Goal: Information Seeking & Learning: Learn about a topic

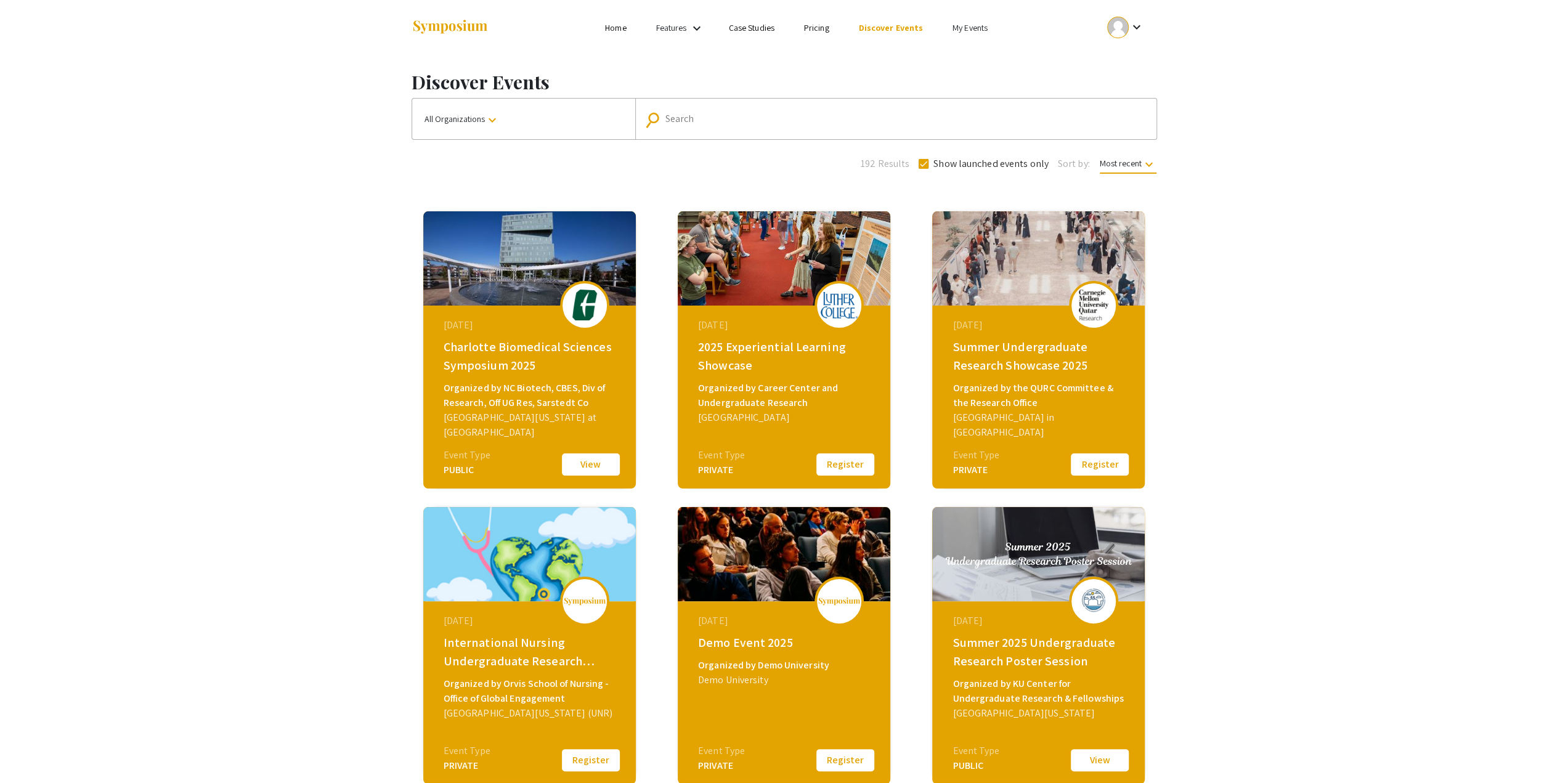
click at [816, 111] on div "Search" at bounding box center [903, 119] width 475 height 20
type input "carnegie mellon"
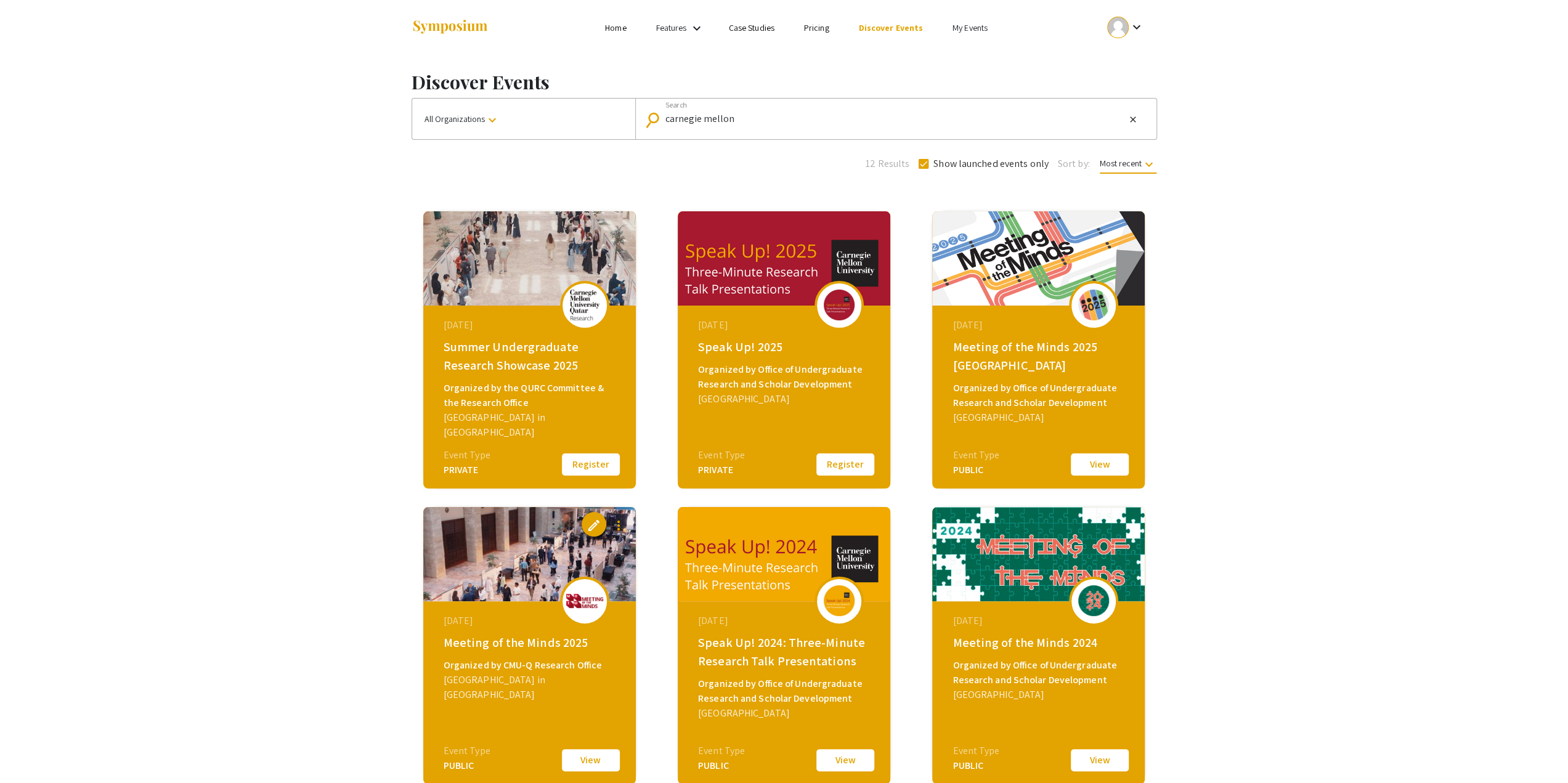
click at [1097, 462] on button "View" at bounding box center [1099, 464] width 61 height 26
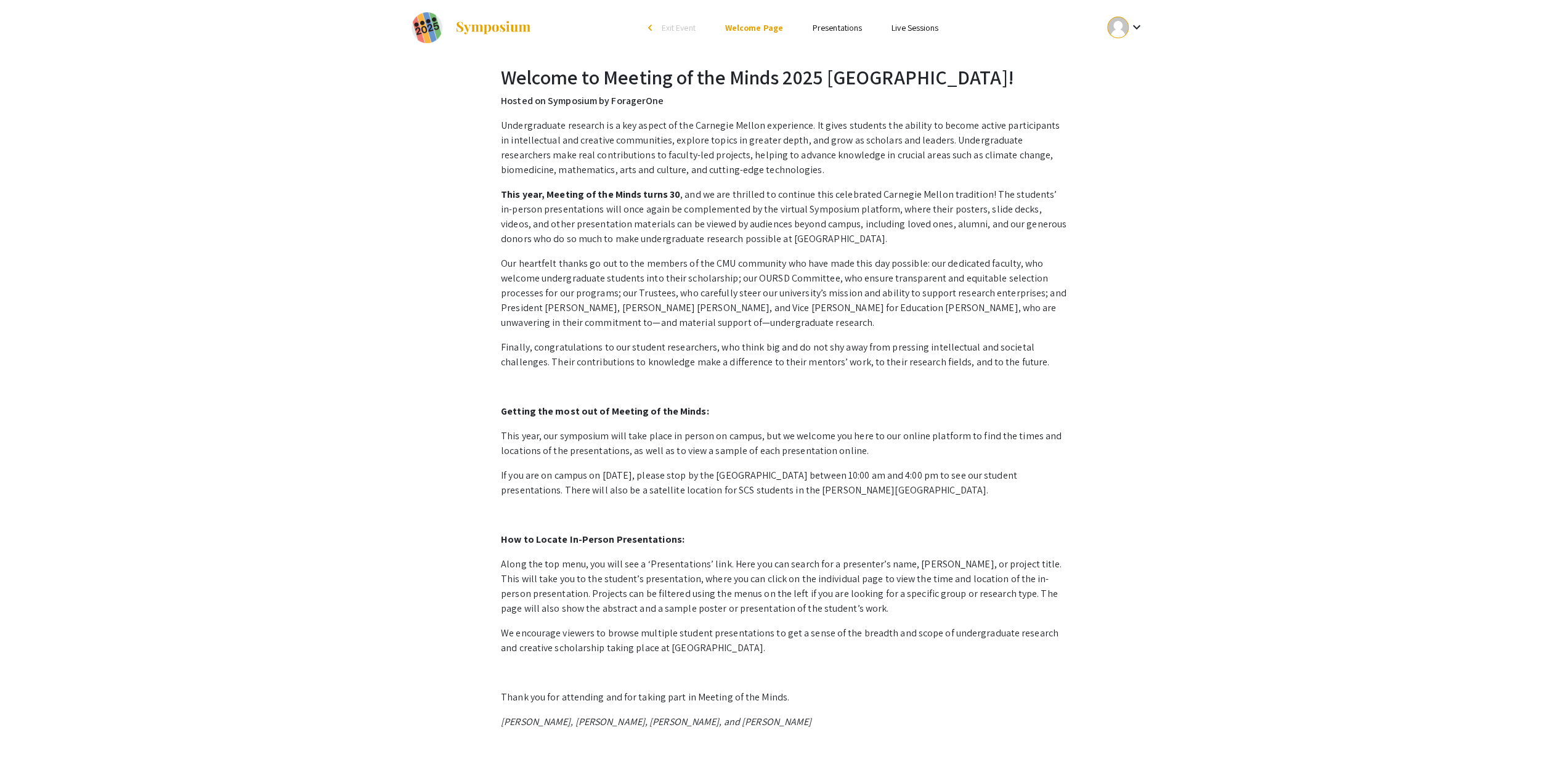
click at [1139, 24] on mat-icon "keyboard_arrow_down" at bounding box center [1136, 27] width 15 height 14
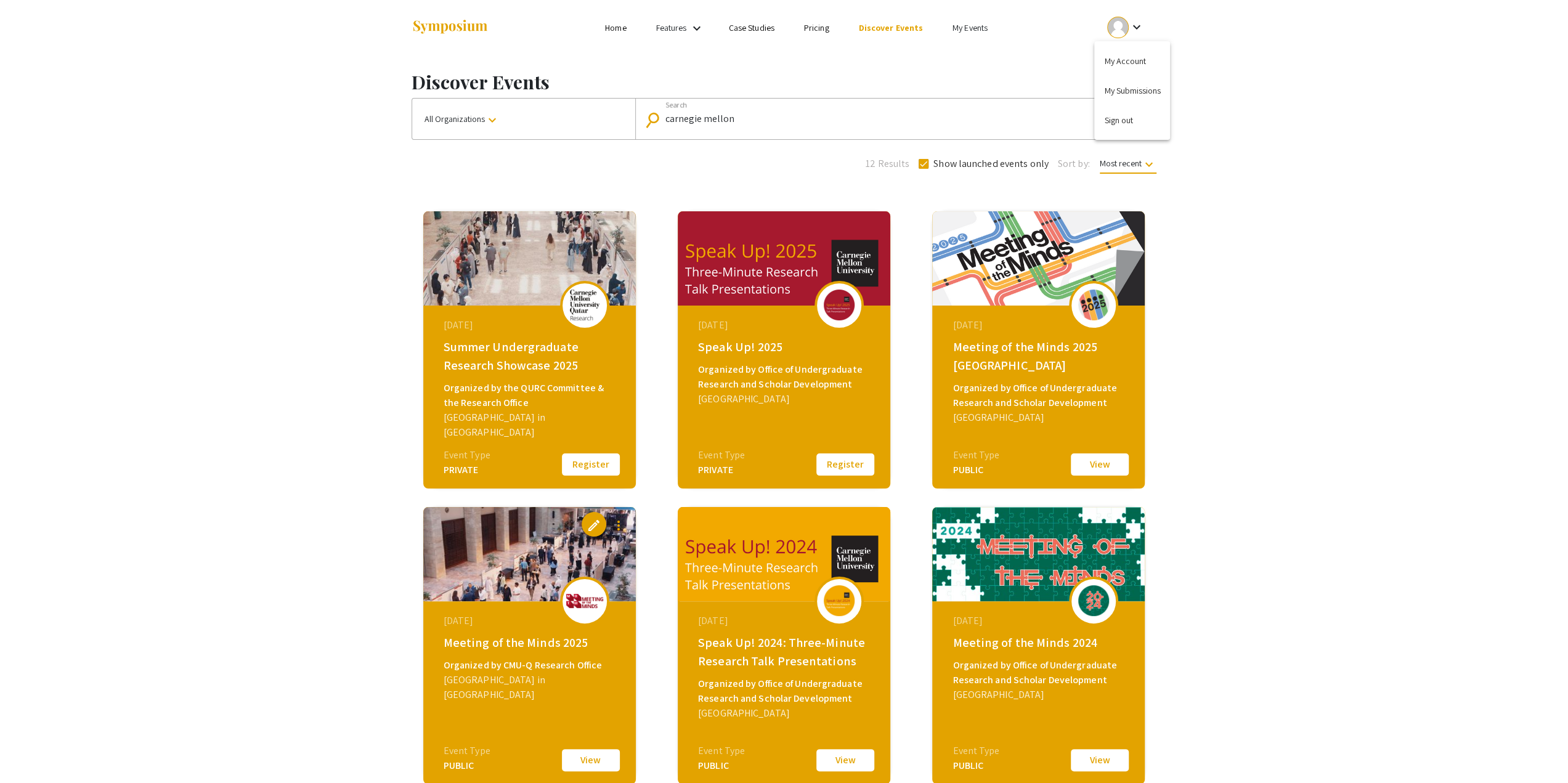
click at [587, 763] on div at bounding box center [784, 392] width 1568 height 783
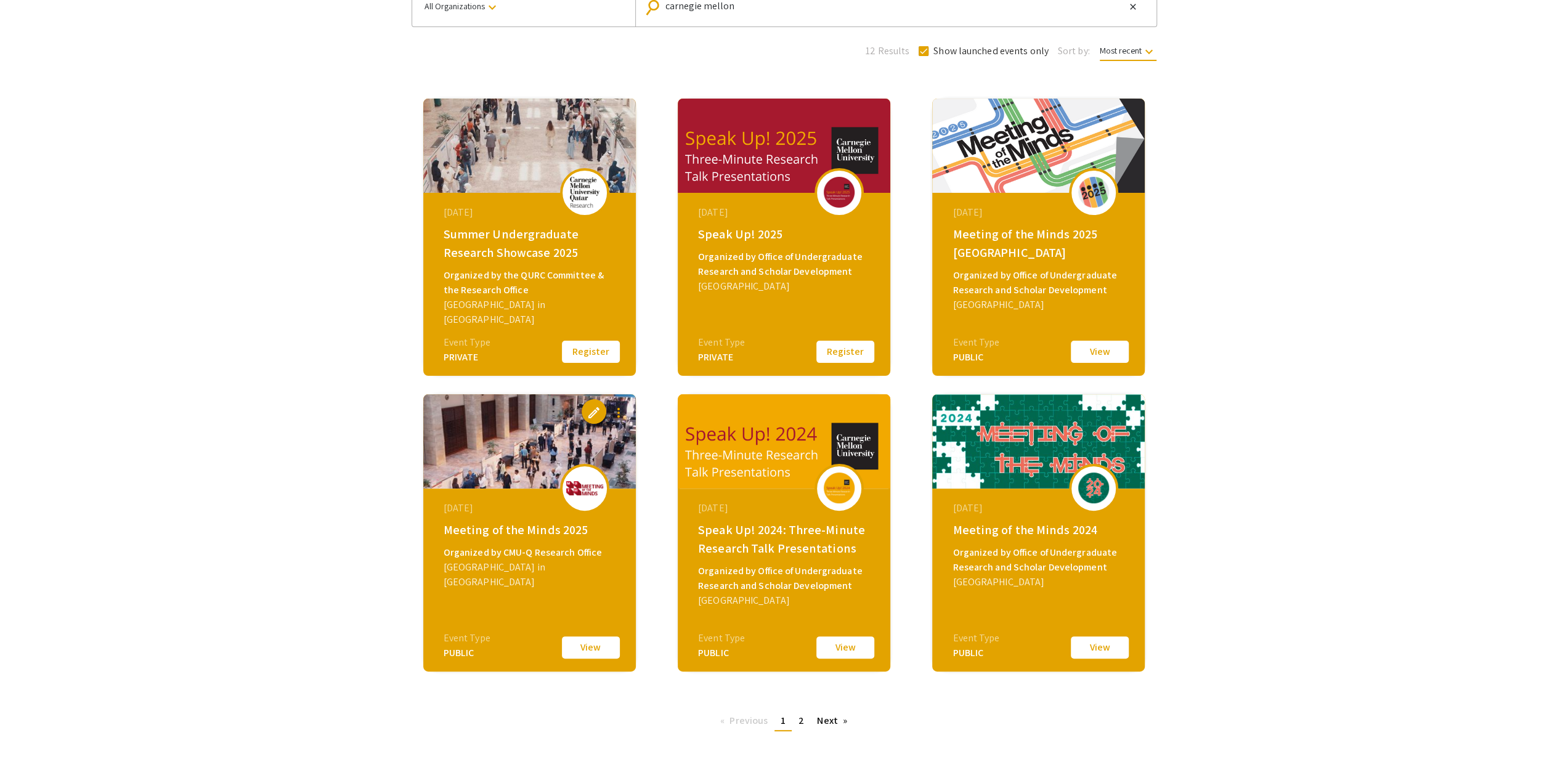
scroll to position [123, 0]
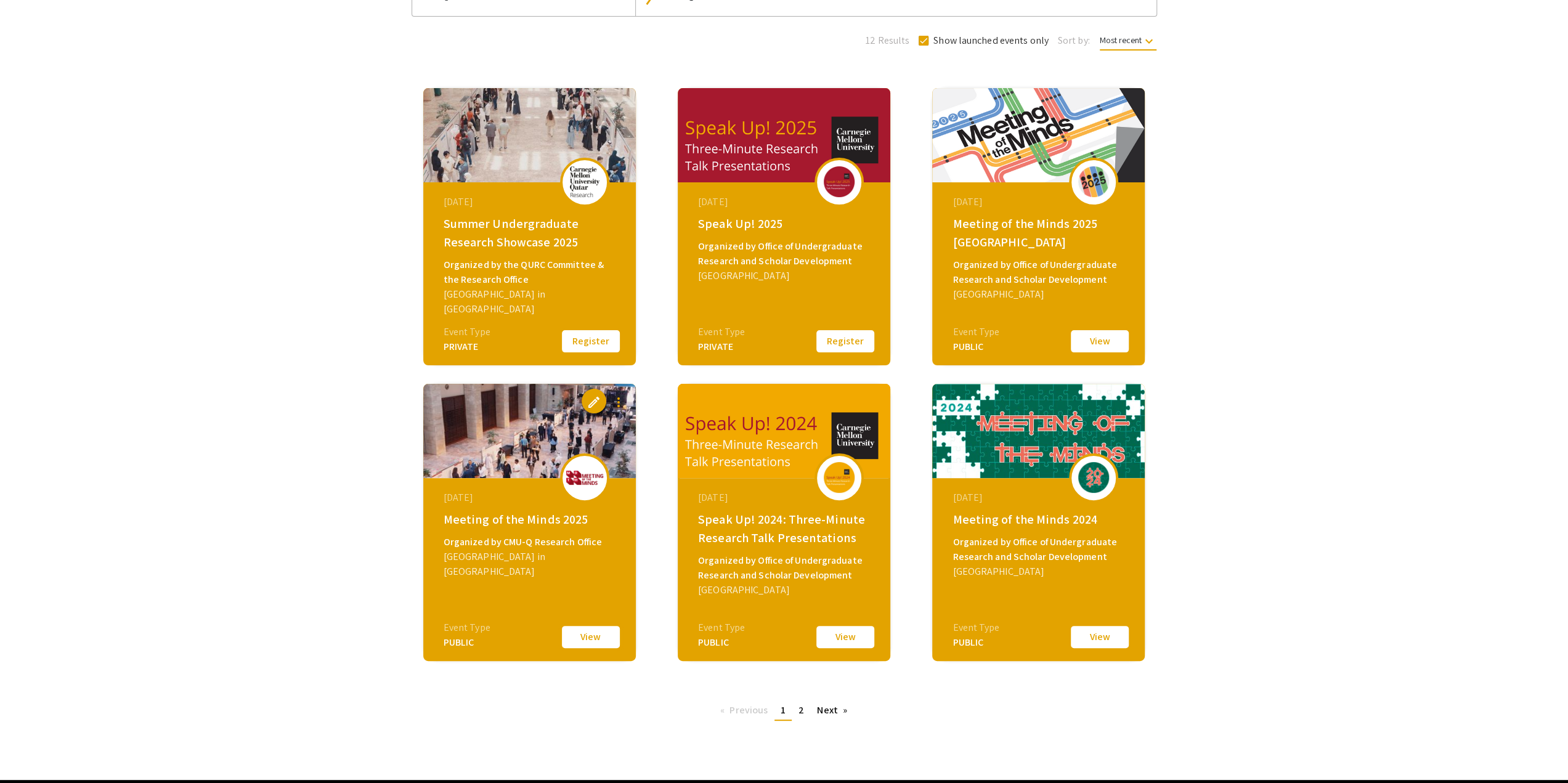
click at [593, 639] on button "View" at bounding box center [591, 637] width 61 height 26
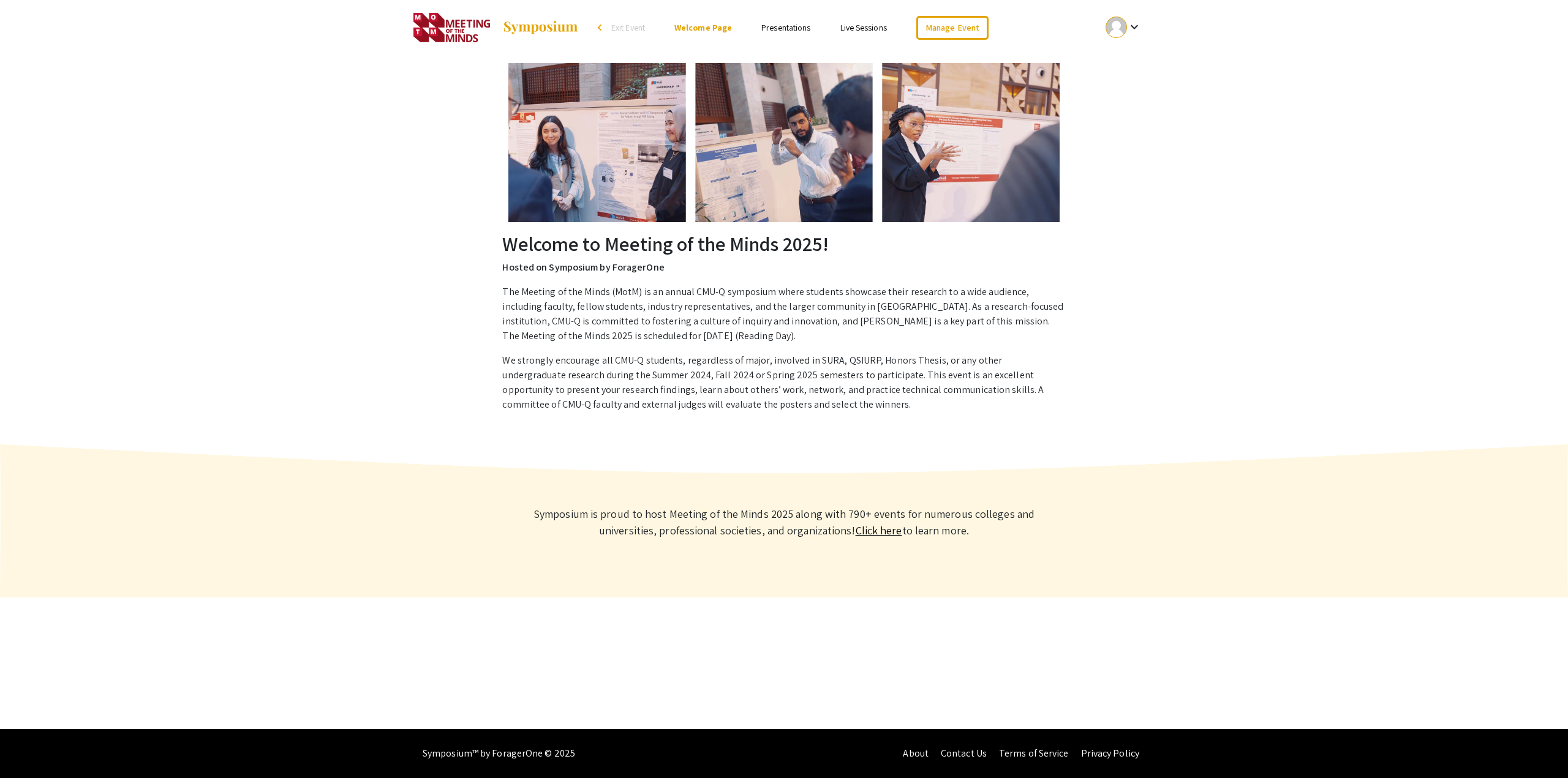
click at [778, 31] on link "Presentations" at bounding box center [786, 28] width 49 height 11
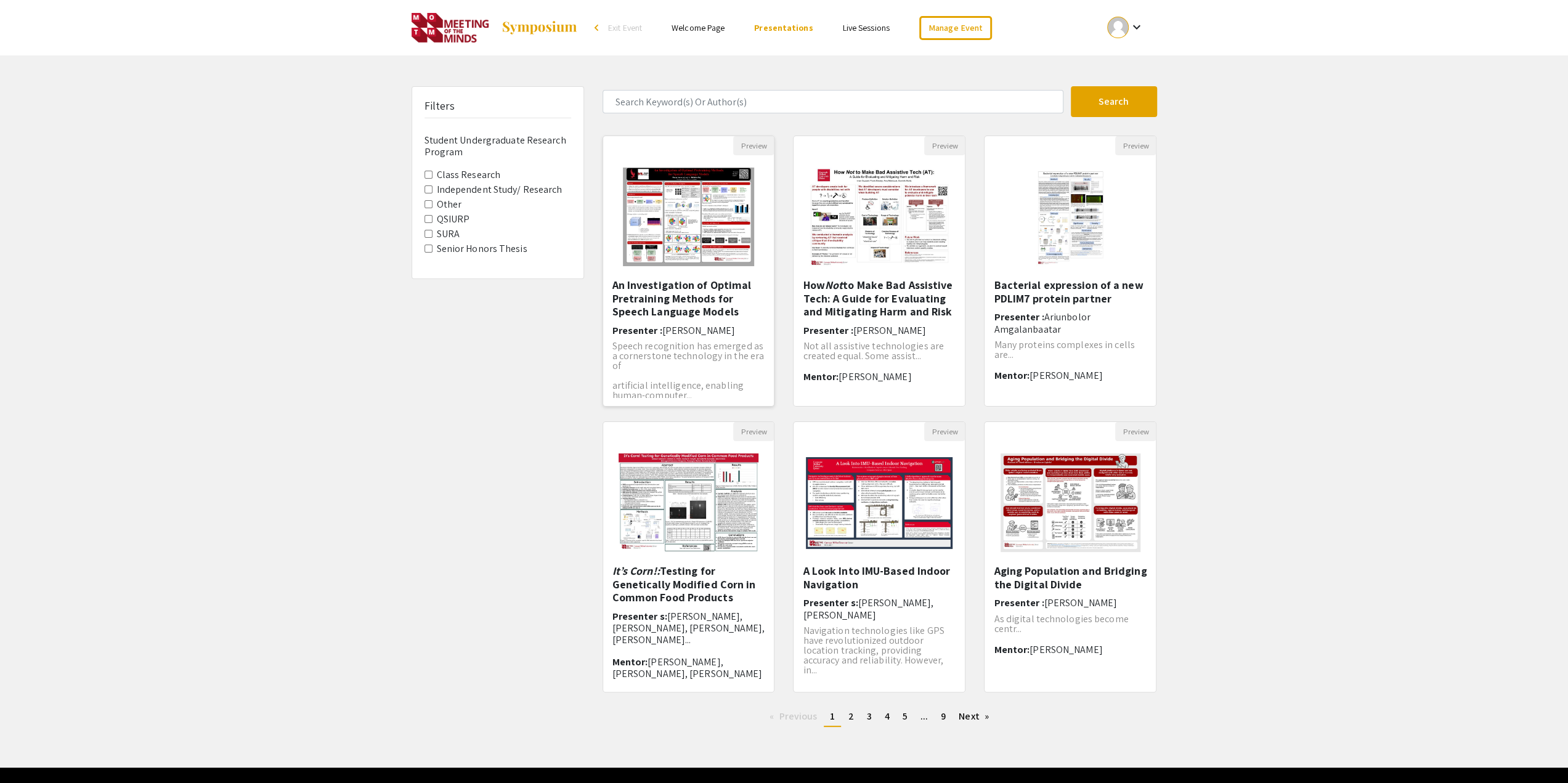
click at [659, 299] on h5 "An Investigation of Optimal Pretraining Methods for Speech Language Models" at bounding box center [689, 298] width 153 height 40
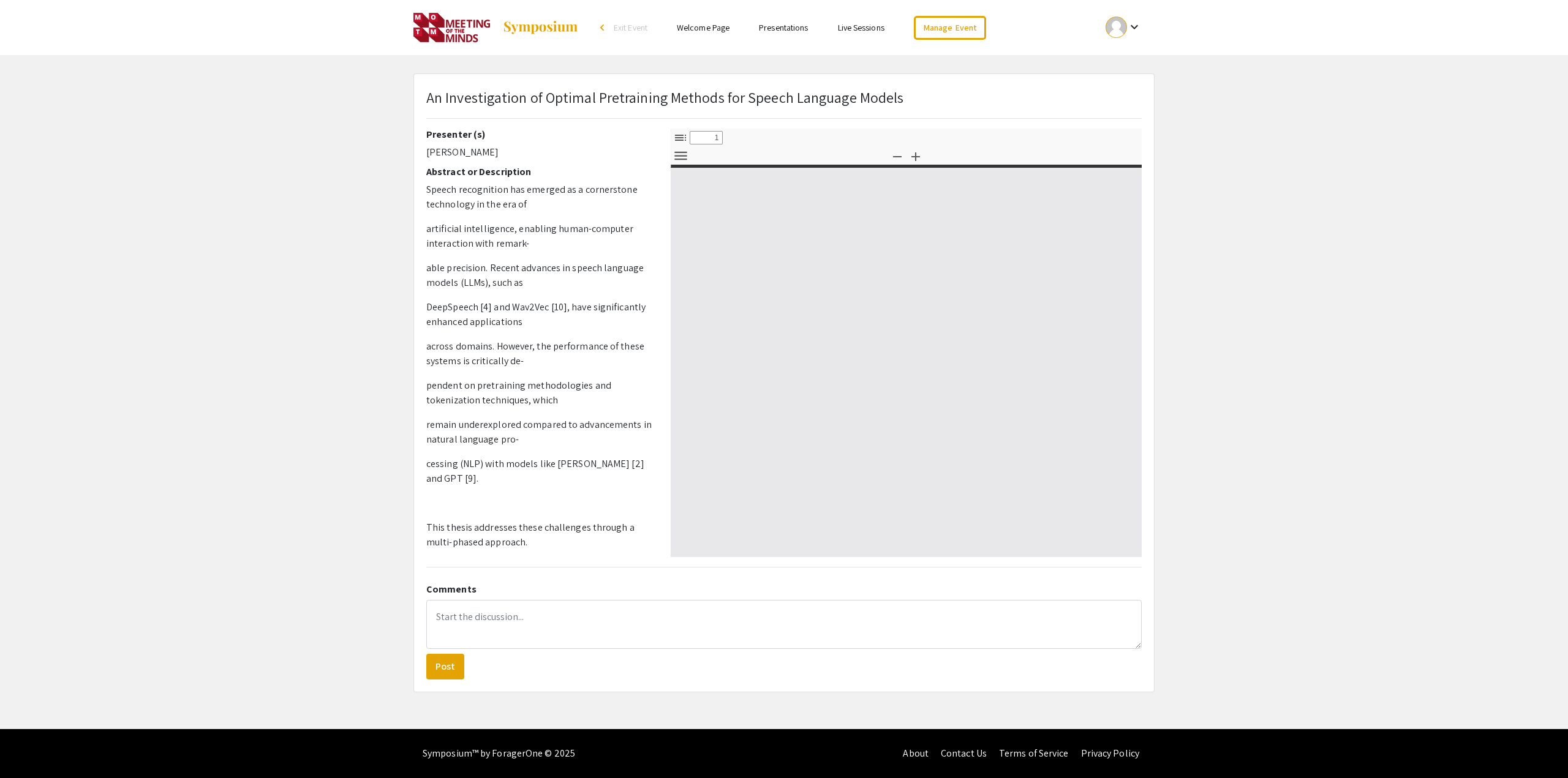
select select "custom"
type input "0"
select select "custom"
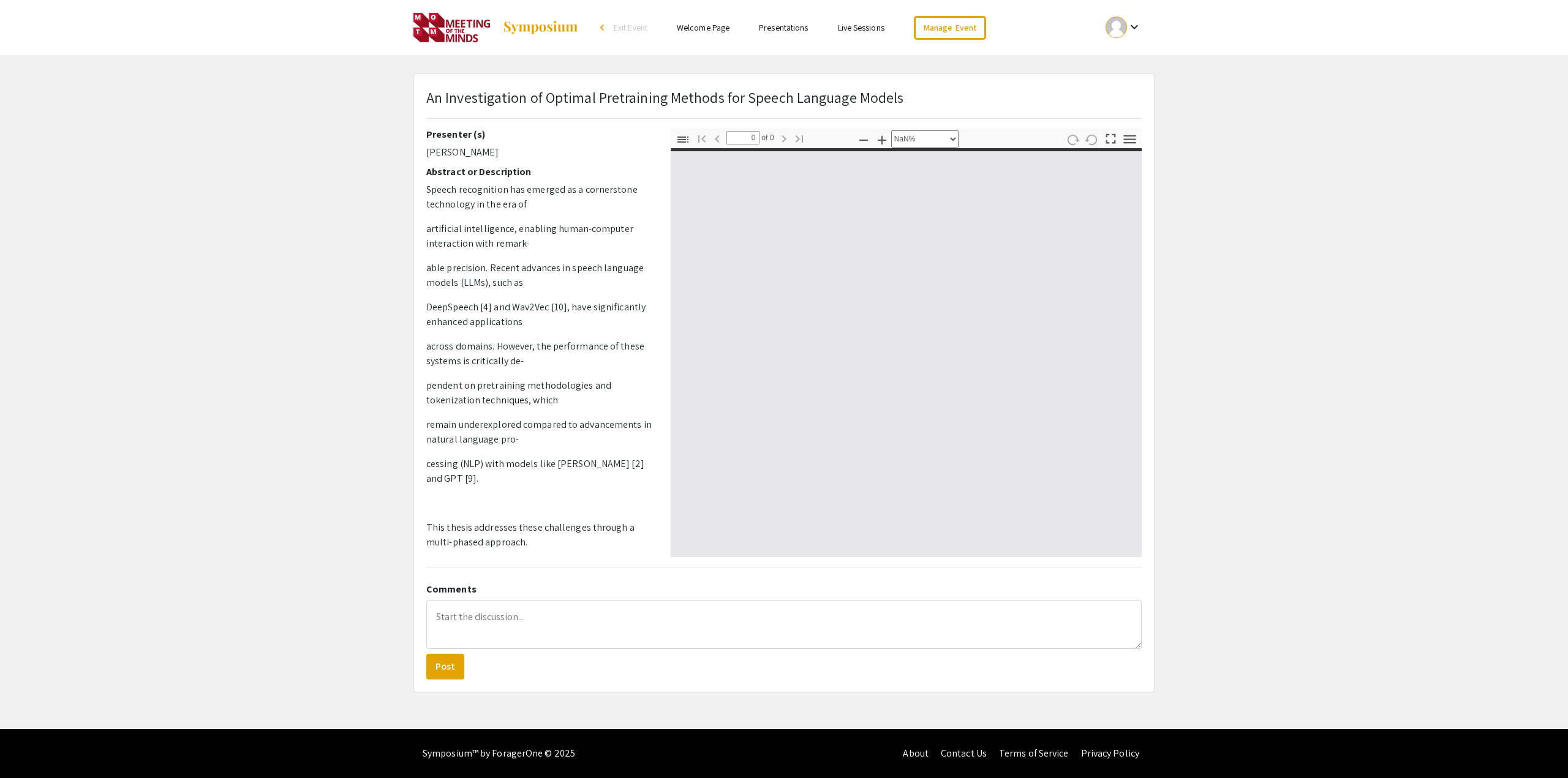
type input "1"
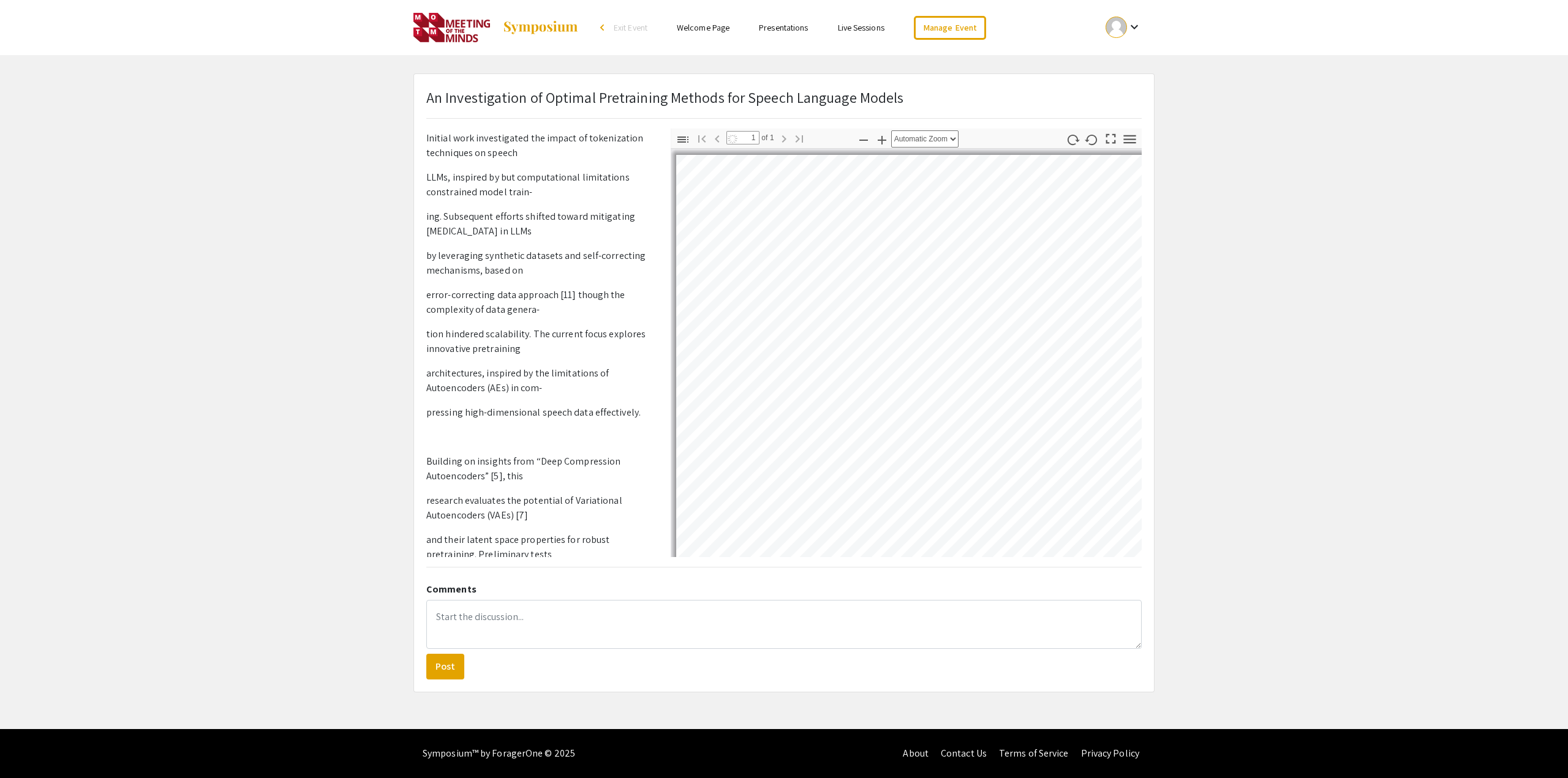
select select "auto"
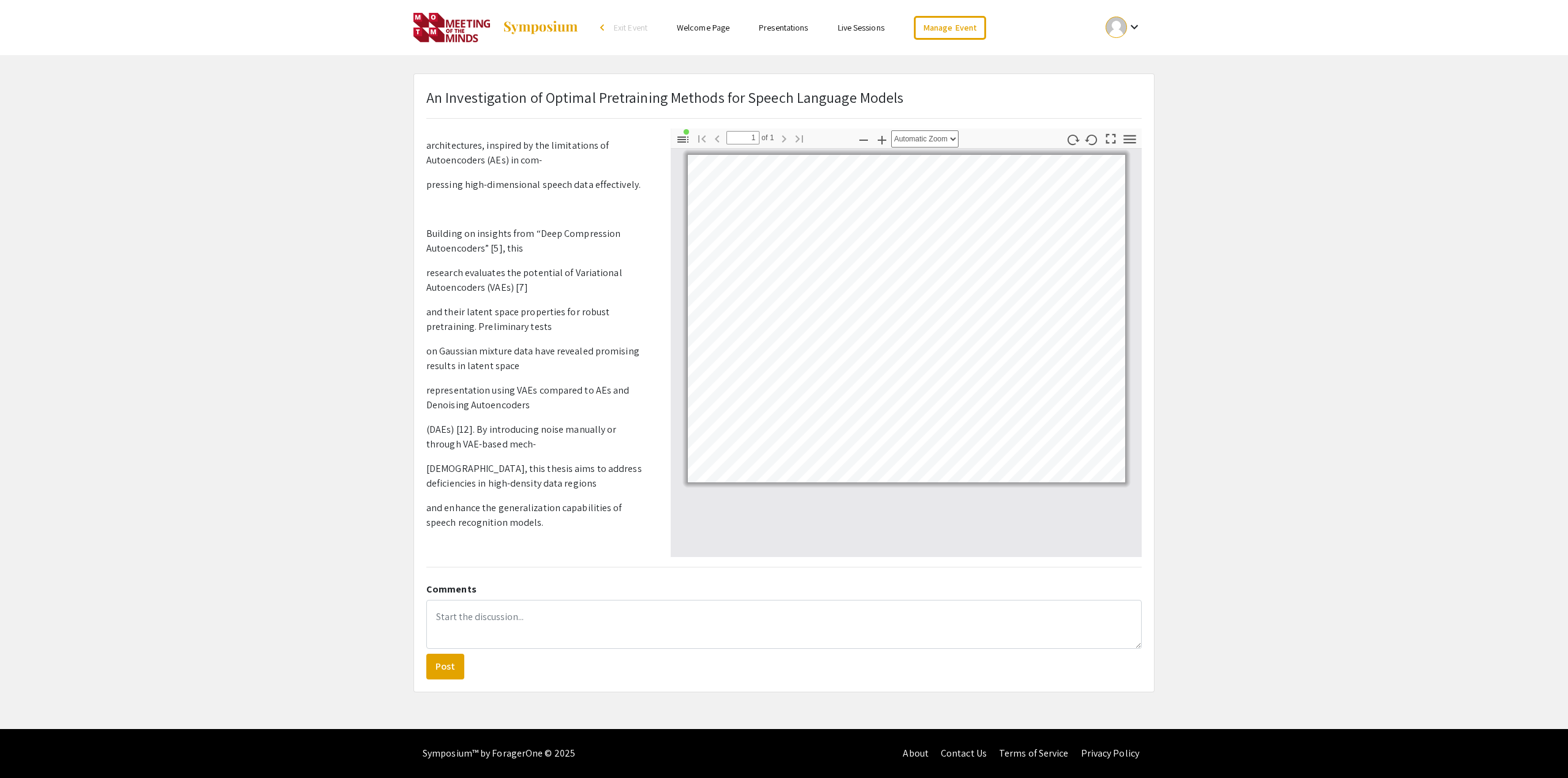
scroll to position [461, 0]
